Goal: Task Accomplishment & Management: Manage account settings

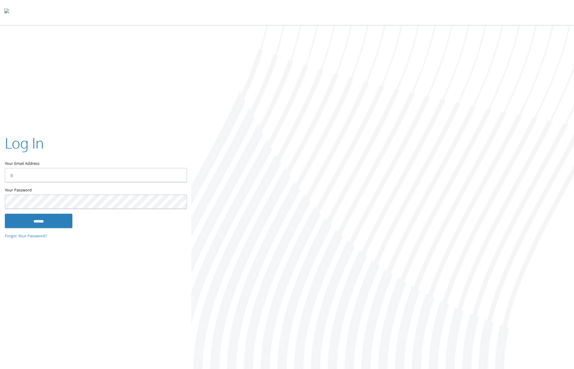
type input "**********"
click at [55, 222] on input "******" at bounding box center [39, 221] width 68 height 14
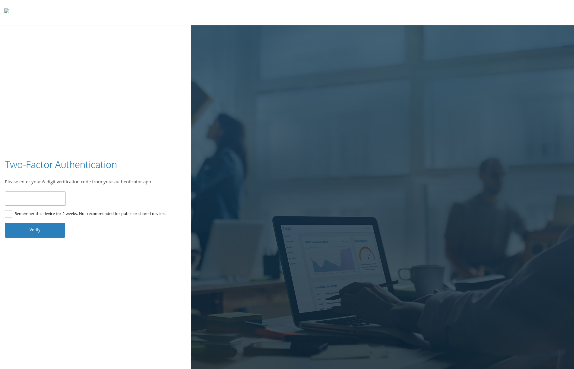
click at [27, 205] on input "number" at bounding box center [35, 198] width 61 height 14
type input "******"
